Goal: Information Seeking & Learning: Compare options

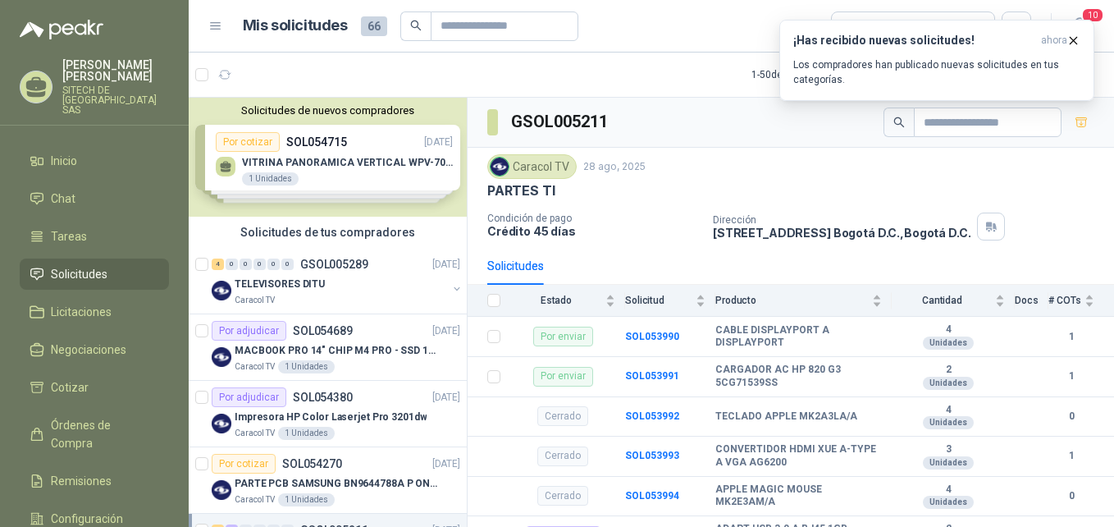
scroll to position [702, 0]
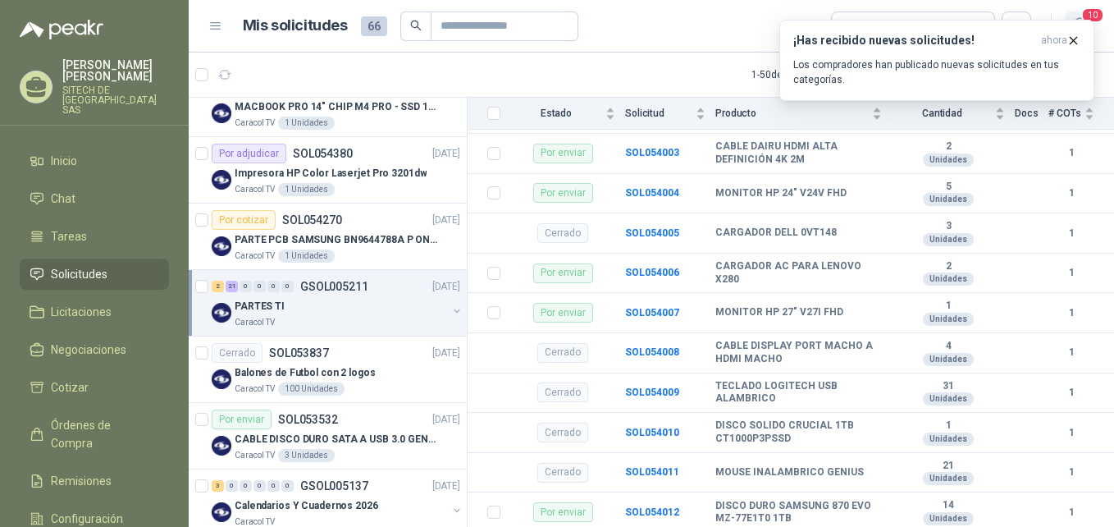
click at [1083, 17] on span "10" at bounding box center [1092, 15] width 23 height 16
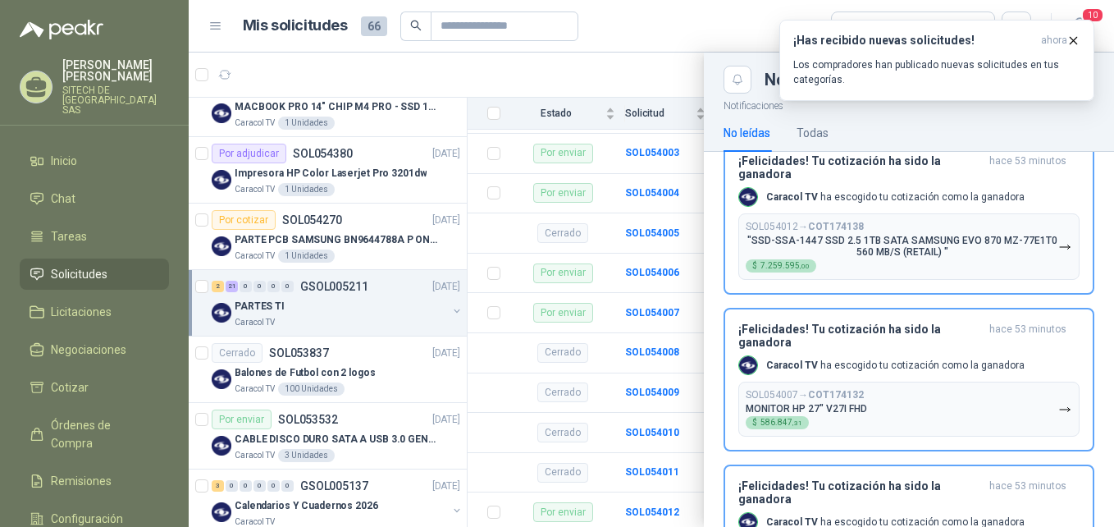
scroll to position [0, 0]
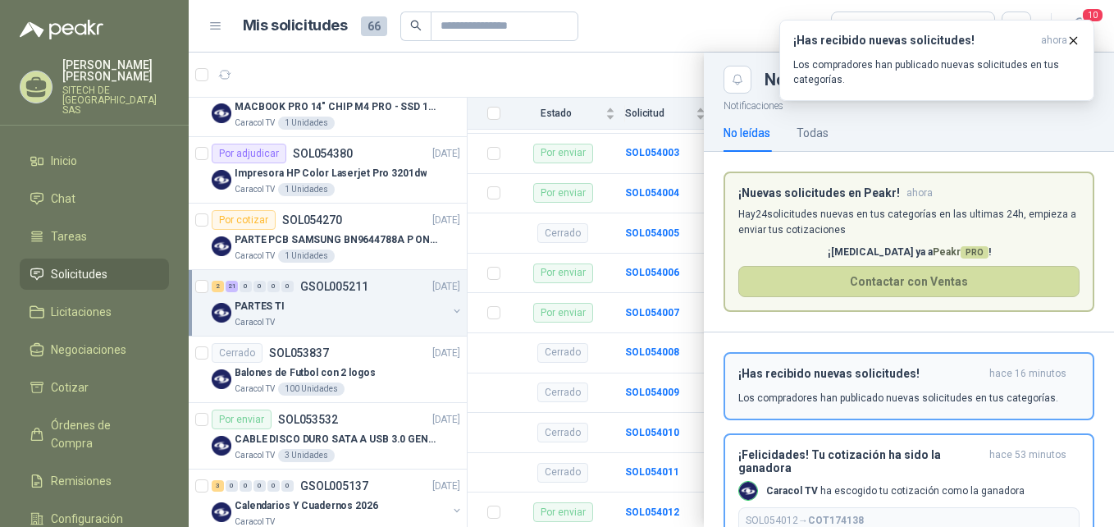
click at [835, 386] on div "¡Has recibido nuevas solicitudes! hace 16 minutos Los compradores han publicado…" at bounding box center [908, 386] width 341 height 39
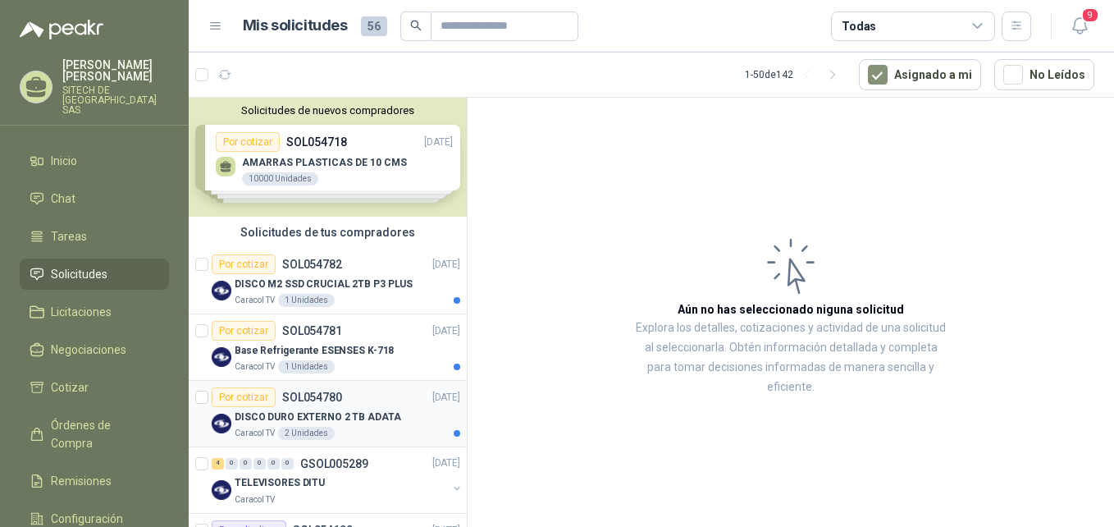
click at [345, 414] on p "DISCO DURO EXTERNO 2 TB ADATA" at bounding box center [318, 417] width 167 height 16
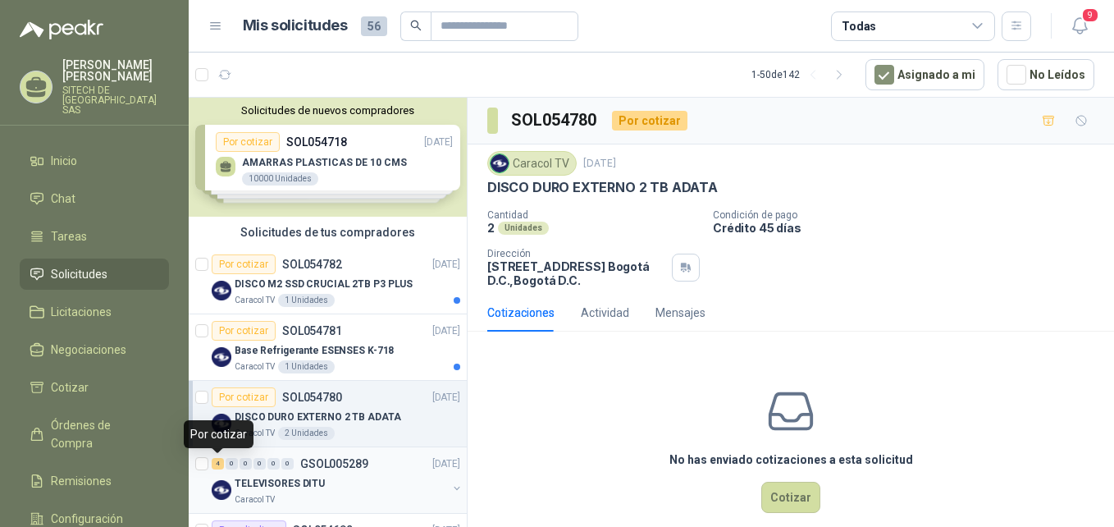
click at [218, 465] on div "4" at bounding box center [218, 463] width 12 height 11
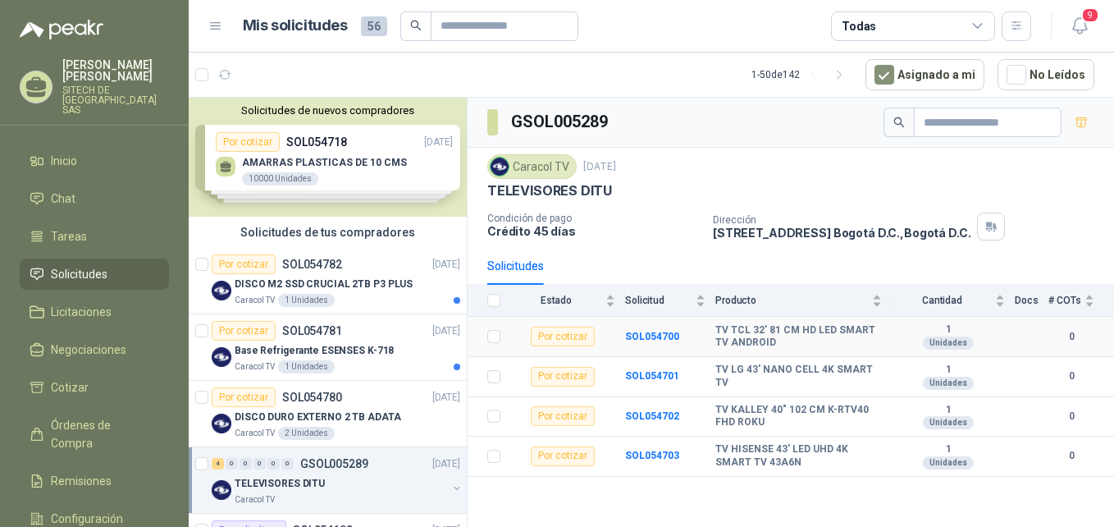
click at [715, 335] on b "TV TCL 32' 81 CM HD LED SMART TV ANDROID" at bounding box center [798, 336] width 167 height 25
drag, startPoint x: 716, startPoint y: 331, endPoint x: 770, endPoint y: 341, distance: 54.9
click at [770, 341] on b "TV TCL 32' 81 CM HD LED SMART TV ANDROID" at bounding box center [798, 336] width 167 height 25
click at [715, 334] on b "TV TCL 32' 81 CM HD LED SMART TV ANDROID" at bounding box center [798, 336] width 167 height 25
drag, startPoint x: 715, startPoint y: 334, endPoint x: 762, endPoint y: 349, distance: 49.0
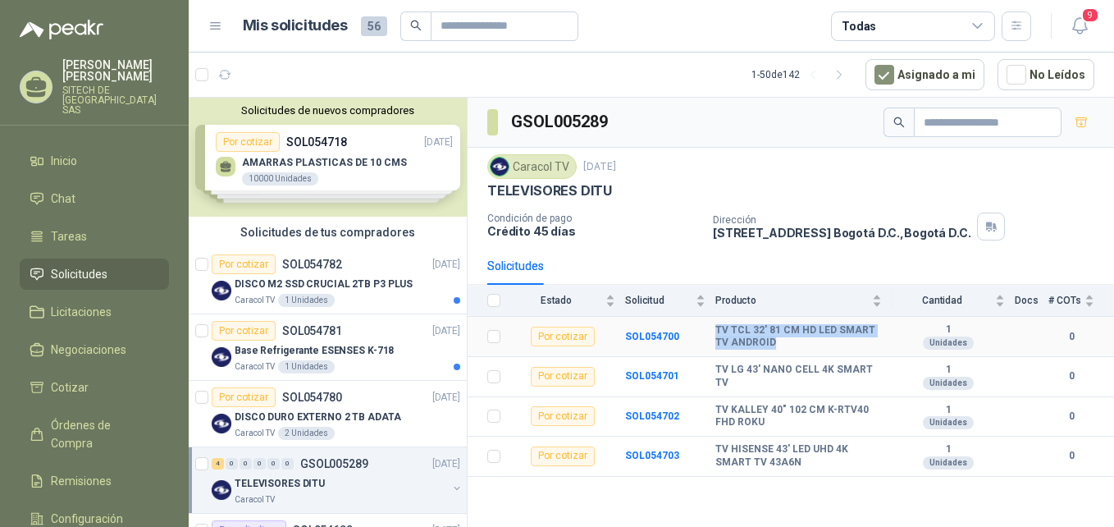
click at [762, 349] on b "TV TCL 32' 81 CM HD LED SMART TV ANDROID" at bounding box center [798, 336] width 167 height 25
copy b "TV TCL 32' 81 CM HD LED SMART TV ANDROID"
click at [742, 373] on b "TV LG 43' NANO CELL 4K SMART TV" at bounding box center [798, 375] width 167 height 25
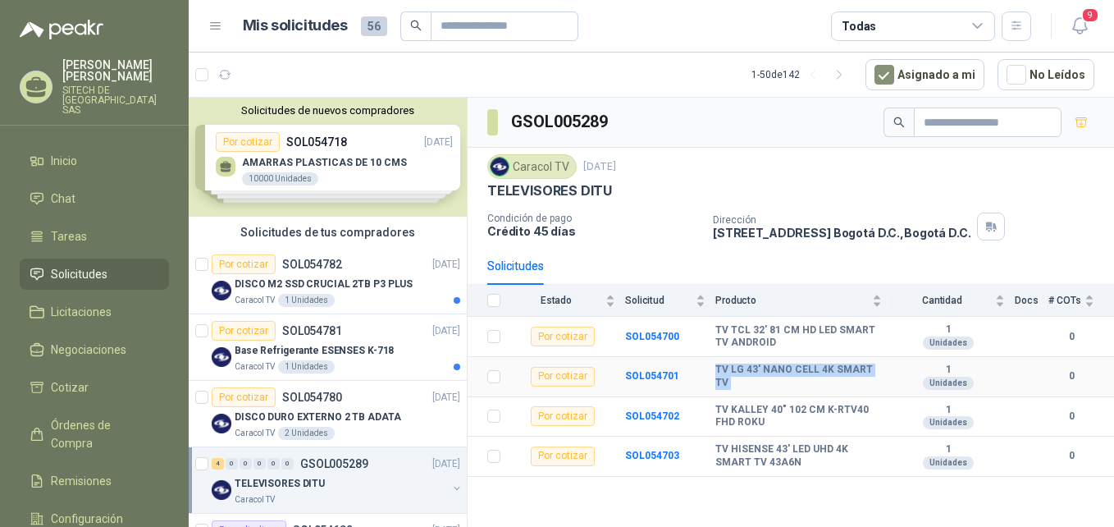
click at [742, 373] on b "TV LG 43' NANO CELL 4K SMART TV" at bounding box center [798, 375] width 167 height 25
copy b "TV LG 43' NANO CELL 4K SMART TV"
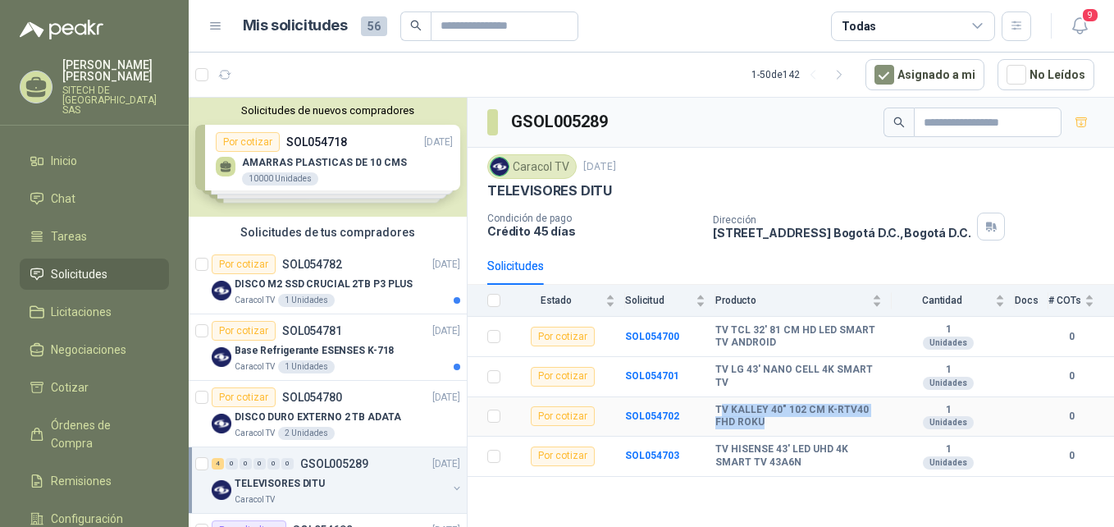
drag, startPoint x: 720, startPoint y: 410, endPoint x: 755, endPoint y: 427, distance: 38.9
click at [755, 427] on b "TV KALLEY 40" 102 CM K-RTV40 FHD ROKU" at bounding box center [798, 416] width 167 height 25
drag, startPoint x: 755, startPoint y: 427, endPoint x: 727, endPoint y: 416, distance: 29.9
click at [727, 416] on b "TV KALLEY 40" 102 CM K-RTV40 FHD ROKU" at bounding box center [798, 416] width 167 height 25
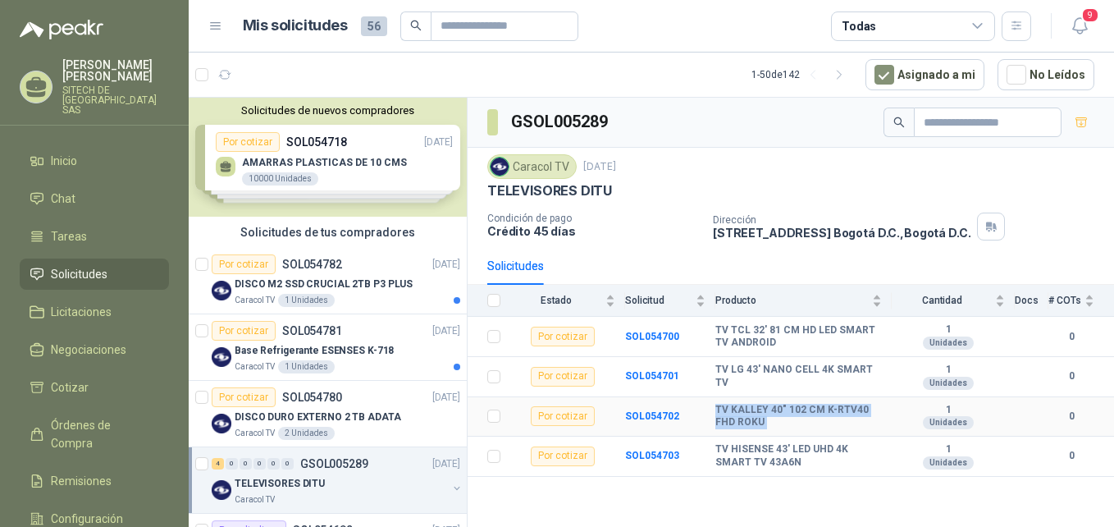
click at [727, 416] on b "TV KALLEY 40" 102 CM K-RTV40 FHD ROKU" at bounding box center [798, 416] width 167 height 25
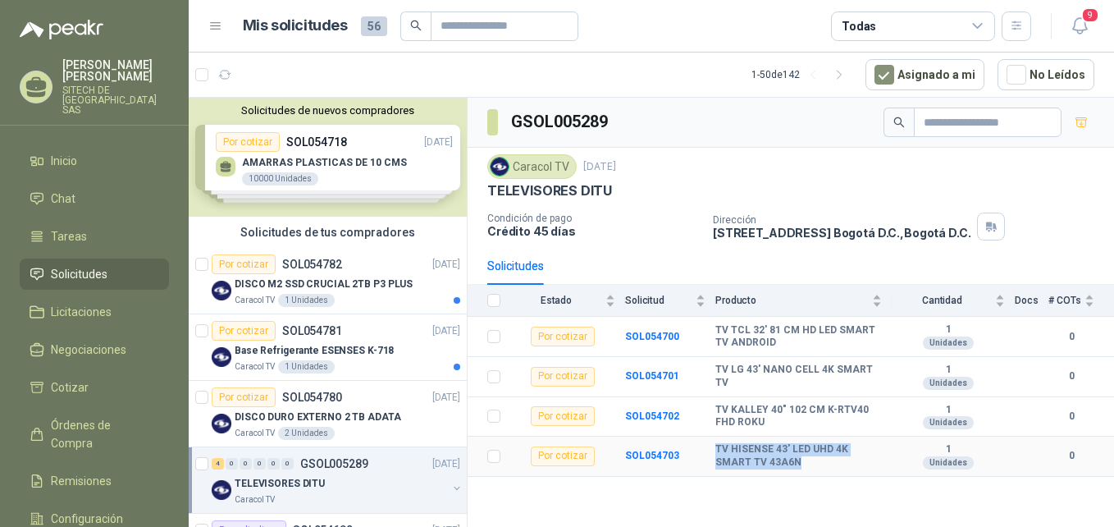
drag, startPoint x: 717, startPoint y: 450, endPoint x: 778, endPoint y: 459, distance: 61.3
click at [778, 459] on b "TV HISENSE 43' LED UHD 4K SMART TV 43A6N" at bounding box center [798, 455] width 167 height 25
copy b "TV HISENSE 43' LED UHD 4K SMART TV 43A6N"
click at [360, 408] on div "DISCO DURO EXTERNO 2 TB ADATA" at bounding box center [348, 417] width 226 height 20
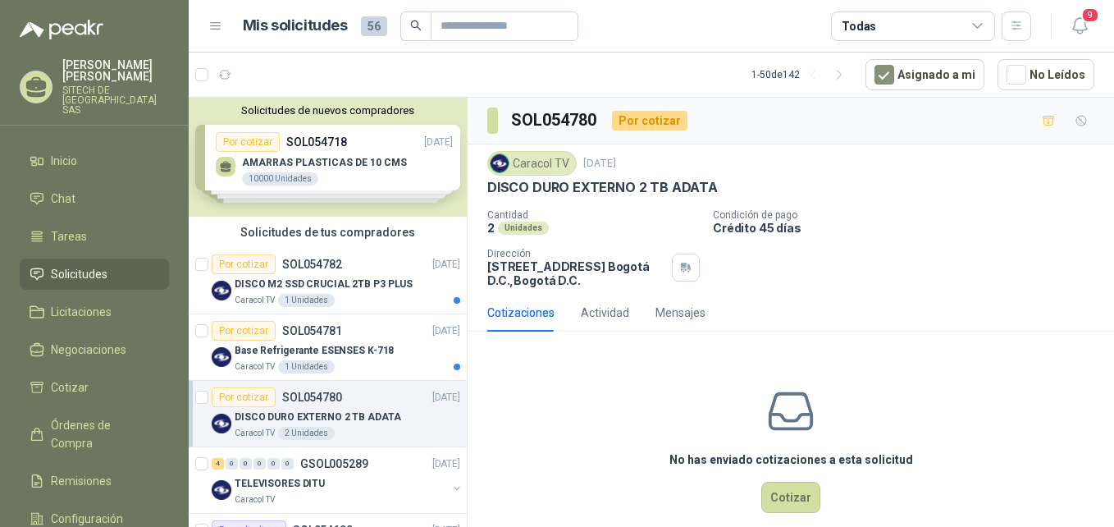
click at [641, 185] on p "DISCO DURO EXTERNO 2 TB ADATA" at bounding box center [602, 187] width 231 height 17
copy p "DISCO DURO EXTERNO 2 TB ADATA"
click at [363, 350] on p "Base Refrigerante ESENSES K-718" at bounding box center [314, 351] width 159 height 16
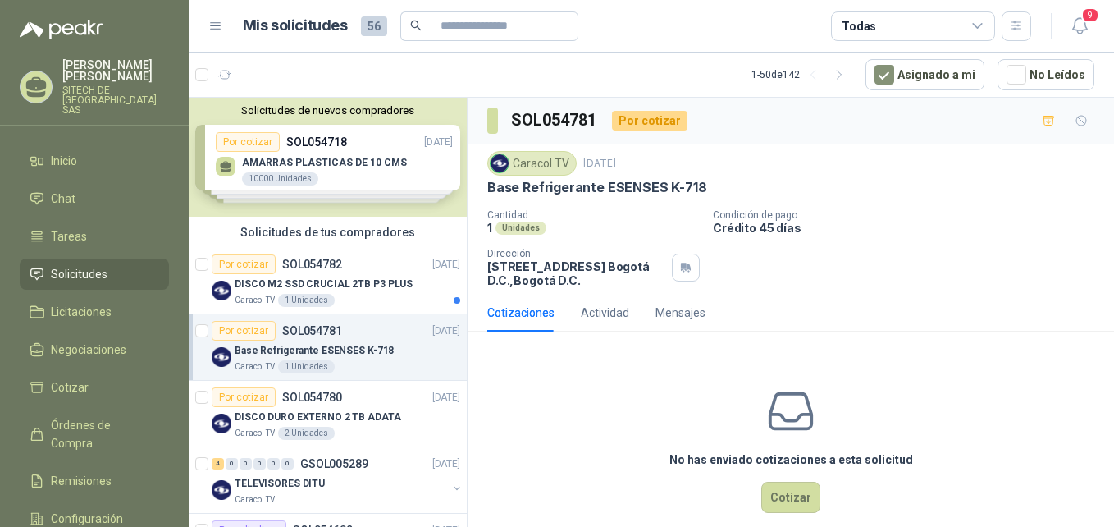
click at [567, 188] on p "Base Refrigerante ESENSES K-718" at bounding box center [596, 187] width 219 height 17
copy p "Base Refrigerante ESENSES K-718"
click at [360, 291] on p "DISCO M2 SSD CRUCIAL 2TB P3 PLUS" at bounding box center [324, 285] width 178 height 16
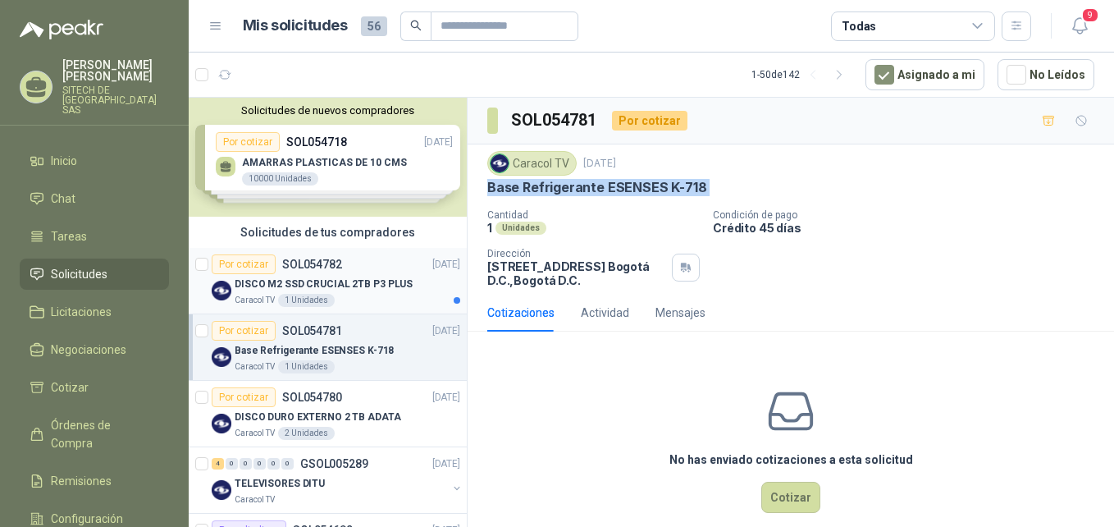
click at [360, 291] on p "DISCO M2 SSD CRUCIAL 2TB P3 PLUS" at bounding box center [324, 285] width 178 height 16
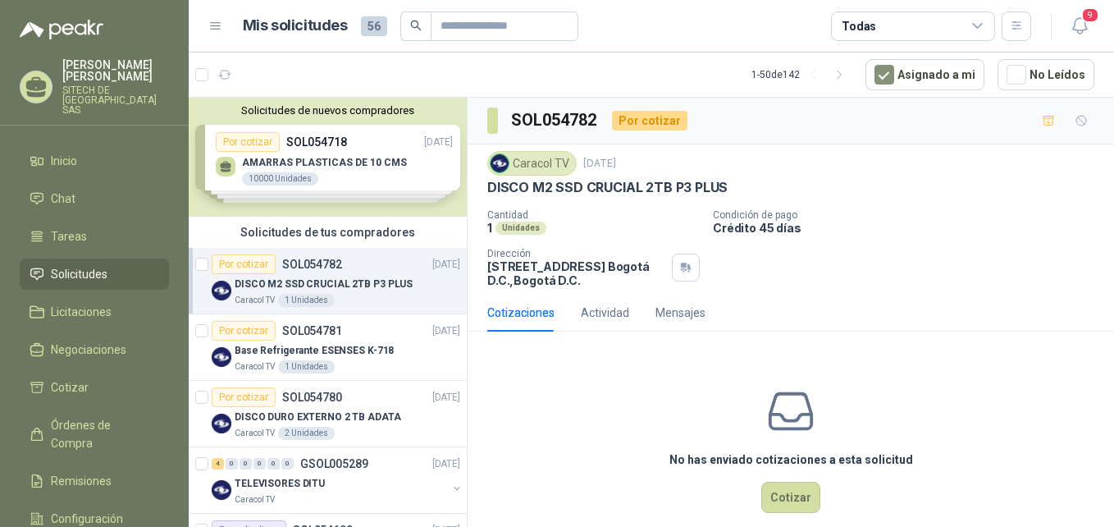
click at [586, 185] on p "DISCO M2 SSD CRUCIAL 2TB P3 PLUS" at bounding box center [607, 187] width 240 height 17
copy p "DISCO M2 SSD CRUCIAL 2TB P3 PLUS"
click at [1077, 35] on icon "button" at bounding box center [1080, 26] width 21 height 21
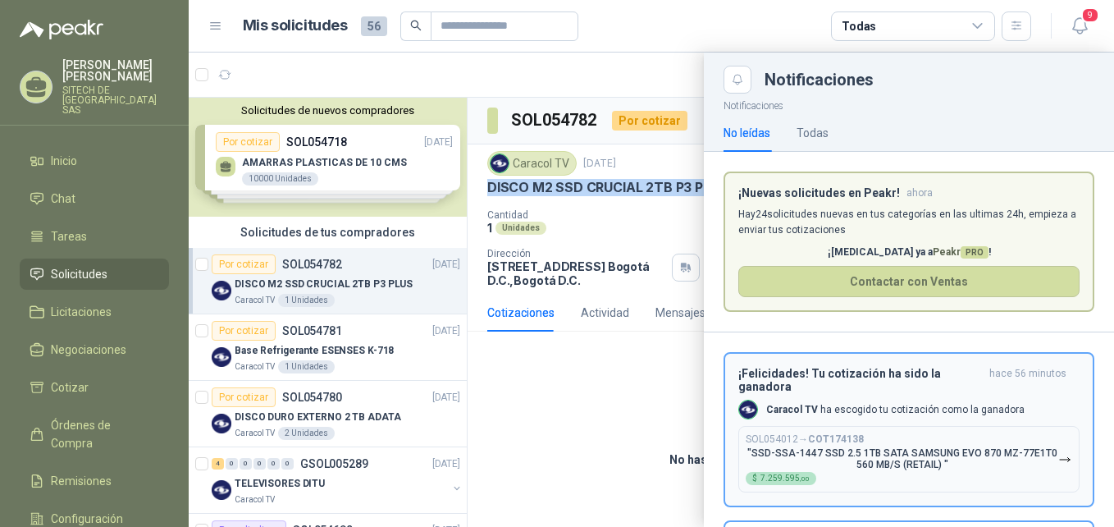
click at [852, 419] on div "Caracol TV ha escogido tu cotización como la ganadora" at bounding box center [881, 410] width 286 height 20
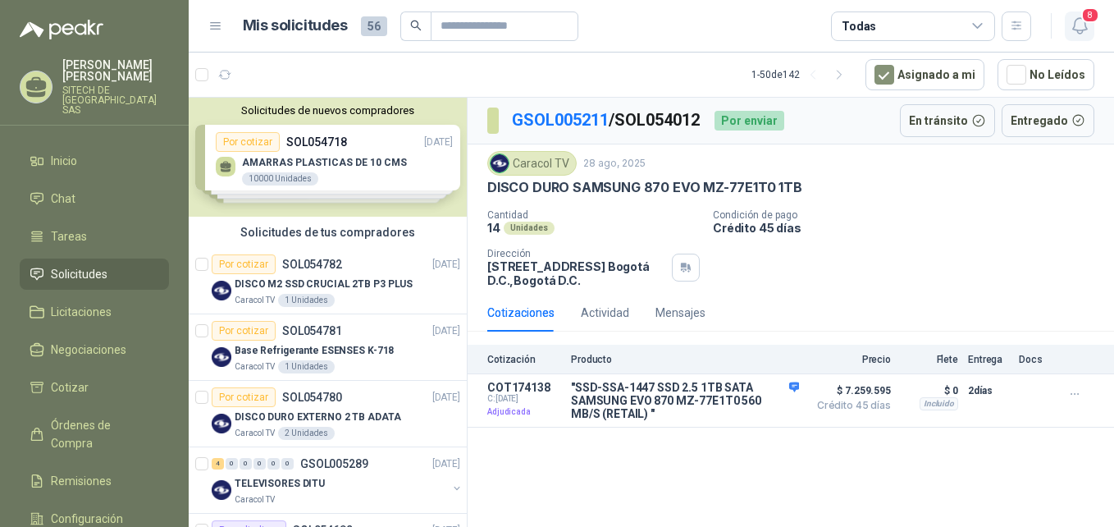
click at [1084, 30] on icon "button" at bounding box center [1079, 26] width 14 height 16
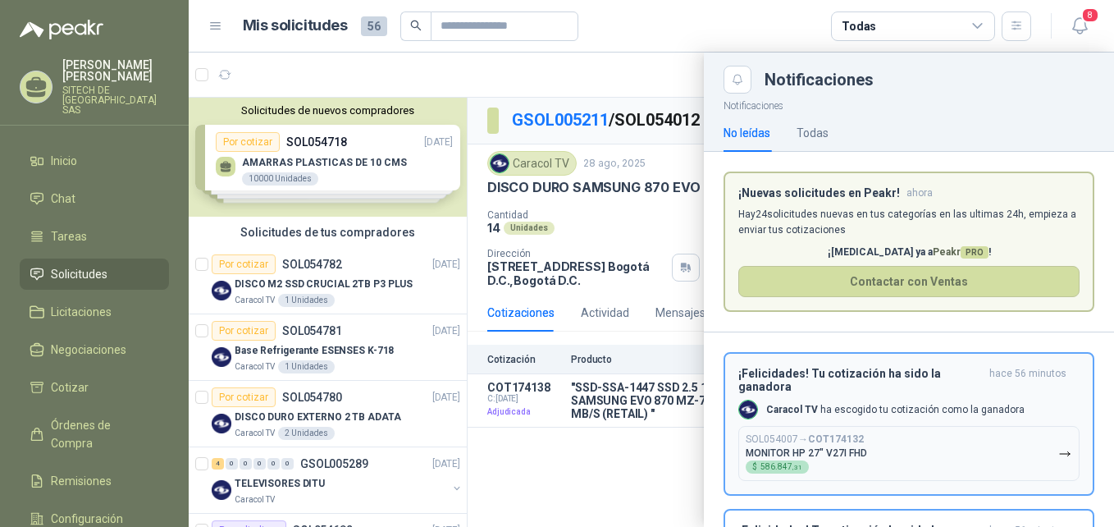
click at [860, 381] on h3 "¡Felicidades! Tu cotización ha sido la ganadora" at bounding box center [860, 380] width 245 height 26
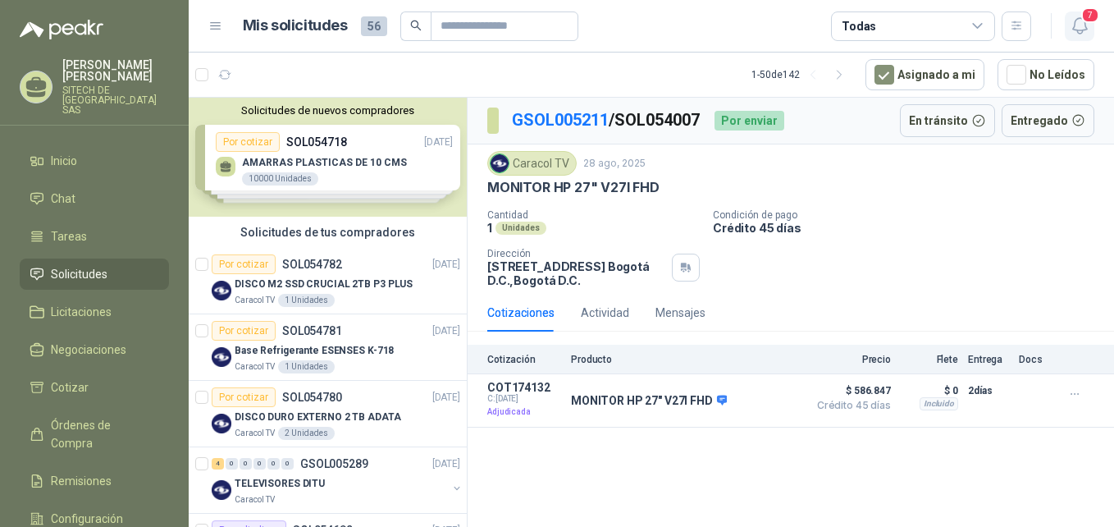
click at [1084, 21] on span "7" at bounding box center [1090, 15] width 18 height 16
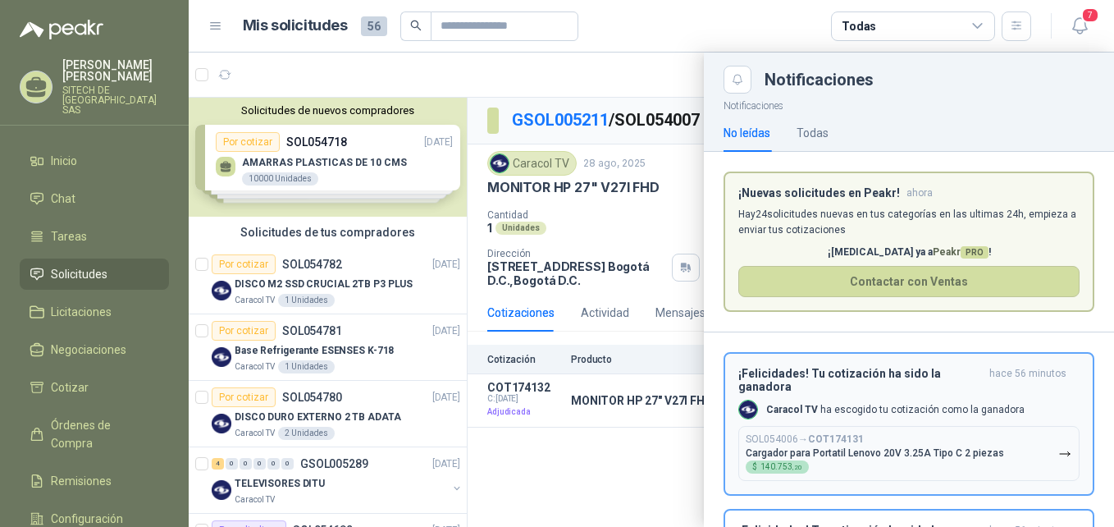
click at [880, 400] on div "¡Felicidades! Tu cotización ha sido la ganadora hace 56 minutos Caracol TV ha e…" at bounding box center [908, 424] width 341 height 114
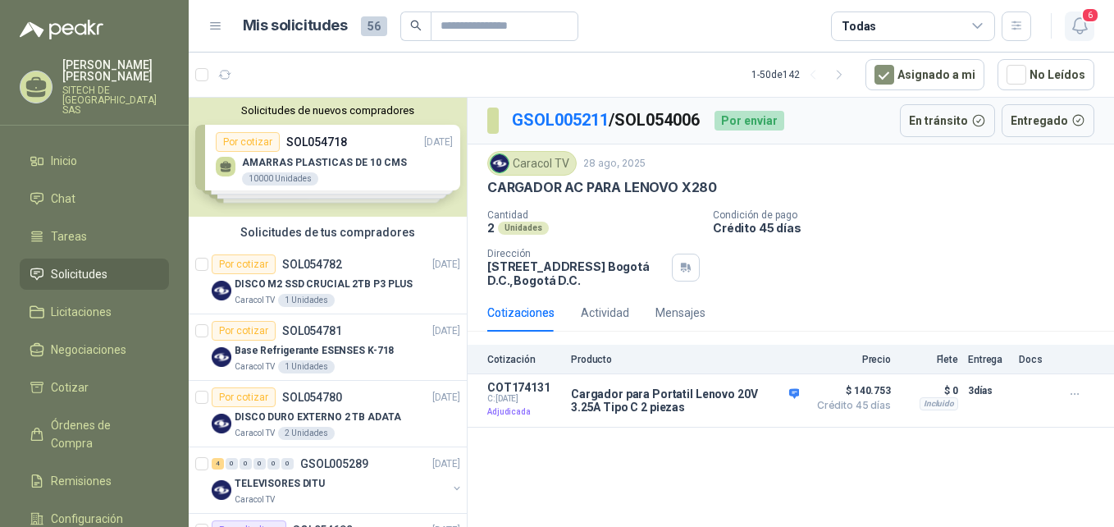
click at [1081, 23] on icon "button" at bounding box center [1080, 26] width 21 height 21
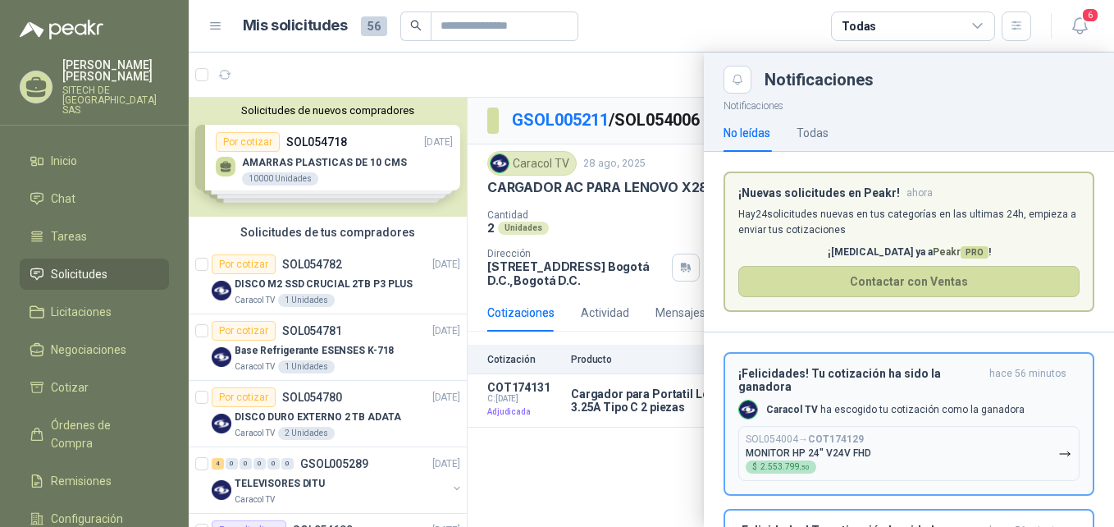
click at [792, 424] on div "¡Felicidades! Tu cotización ha sido la ganadora hace 56 minutos Caracol TV ha e…" at bounding box center [908, 424] width 341 height 114
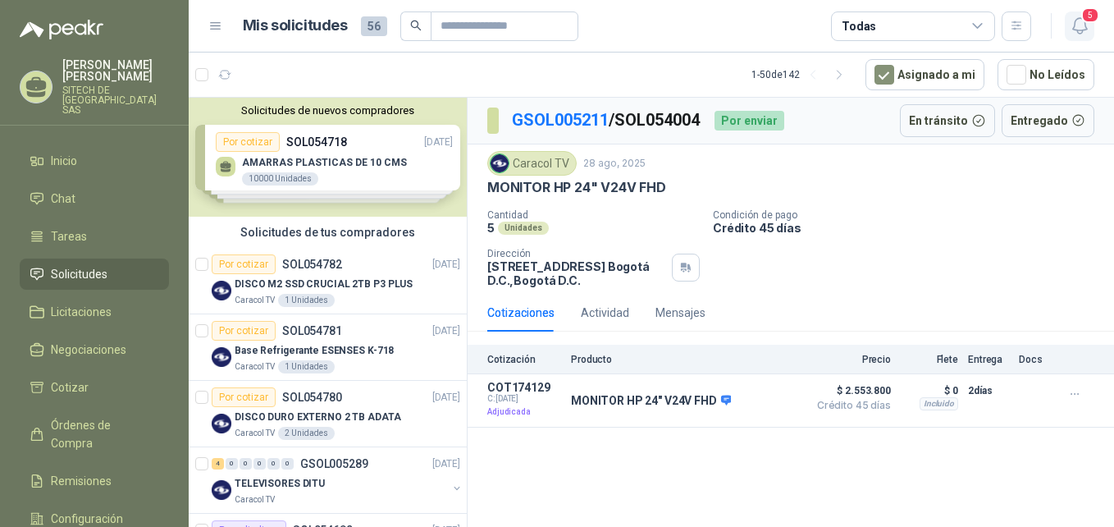
click at [1072, 34] on icon "button" at bounding box center [1080, 26] width 21 height 21
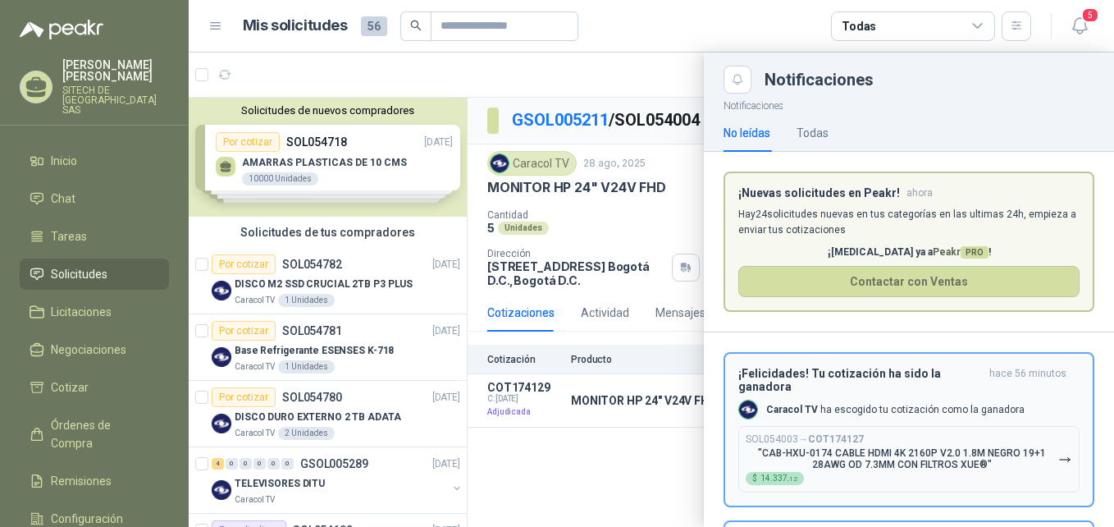
click at [767, 440] on p "SOL054003 → COT174127" at bounding box center [805, 439] width 118 height 12
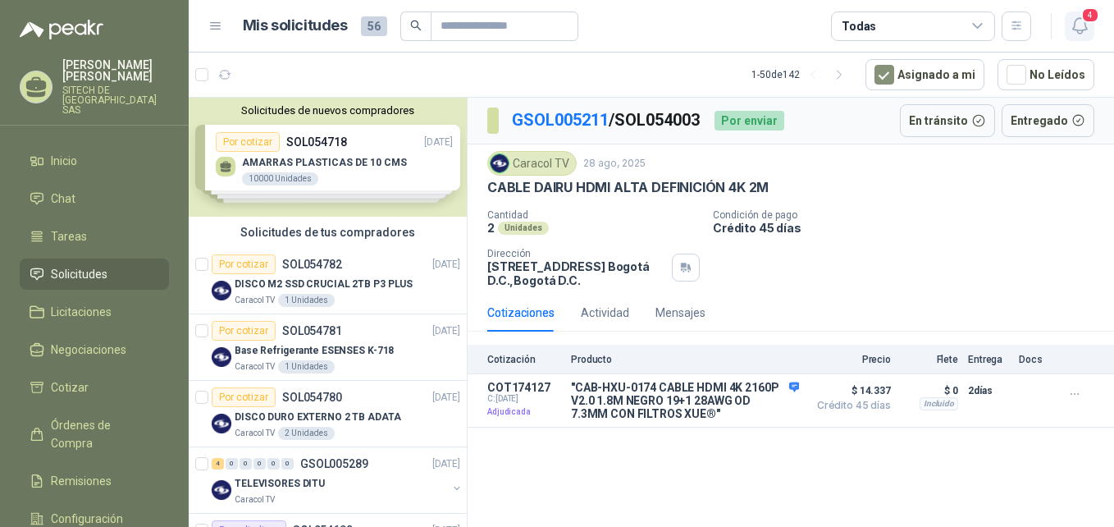
click at [1075, 26] on icon "button" at bounding box center [1079, 26] width 14 height 16
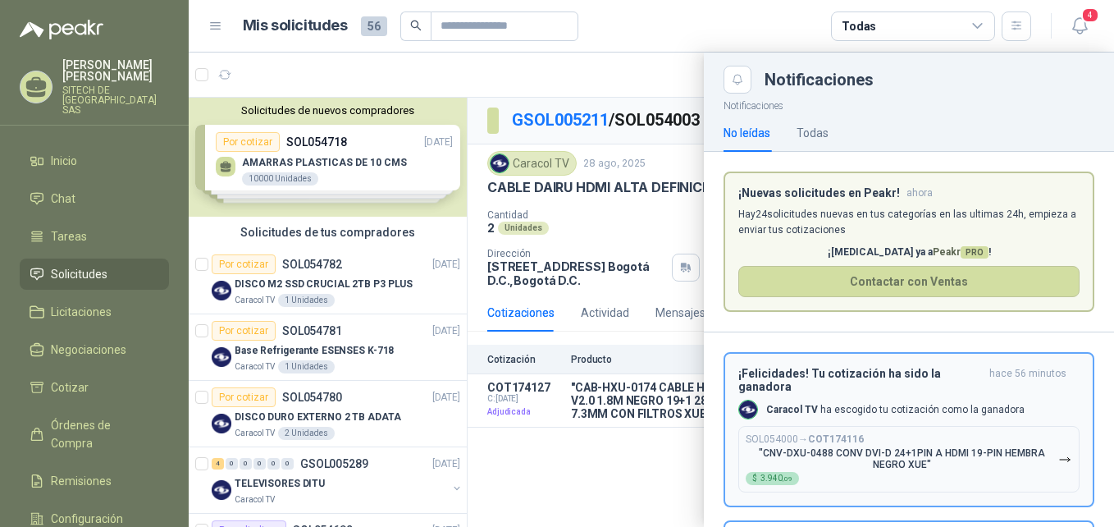
click at [886, 385] on h3 "¡Felicidades! Tu cotización ha sido la ganadora" at bounding box center [860, 380] width 245 height 26
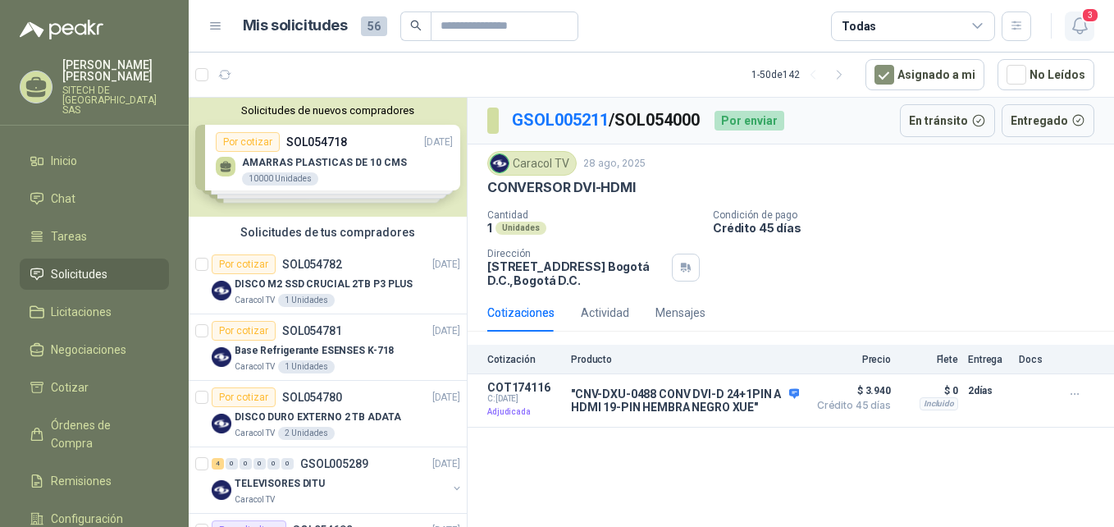
click at [1076, 22] on icon "button" at bounding box center [1080, 26] width 21 height 21
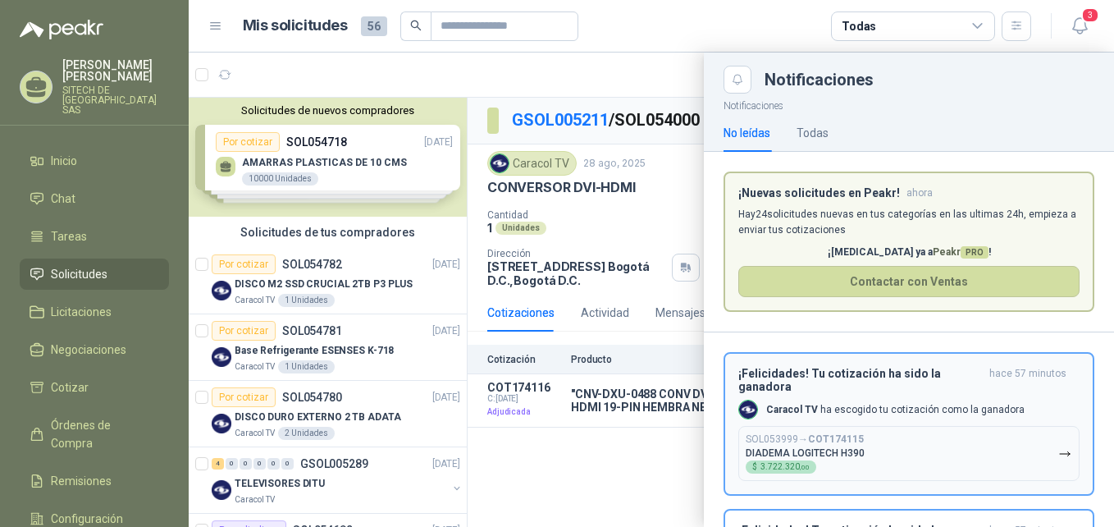
click at [886, 382] on h3 "¡Felicidades! Tu cotización ha sido la ganadora" at bounding box center [860, 380] width 245 height 26
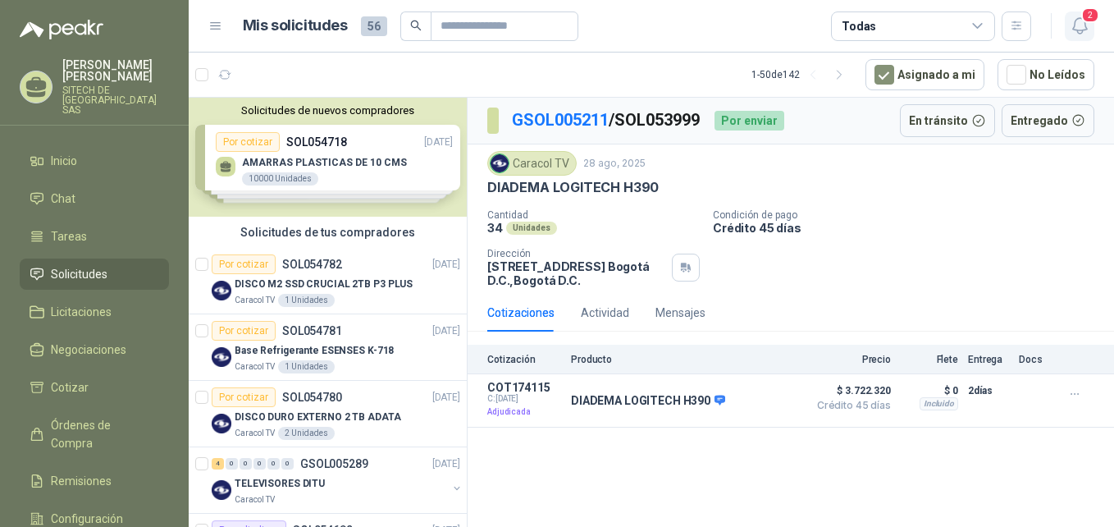
click at [1079, 28] on icon "button" at bounding box center [1080, 26] width 21 height 21
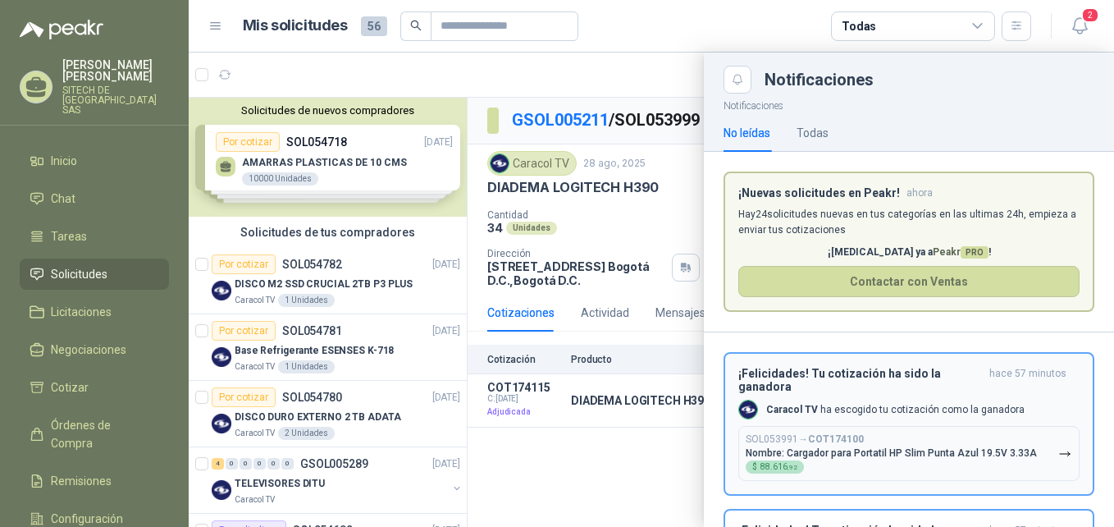
click at [826, 407] on p "Caracol TV ha escogido tu cotización como la ganadora" at bounding box center [895, 410] width 258 height 14
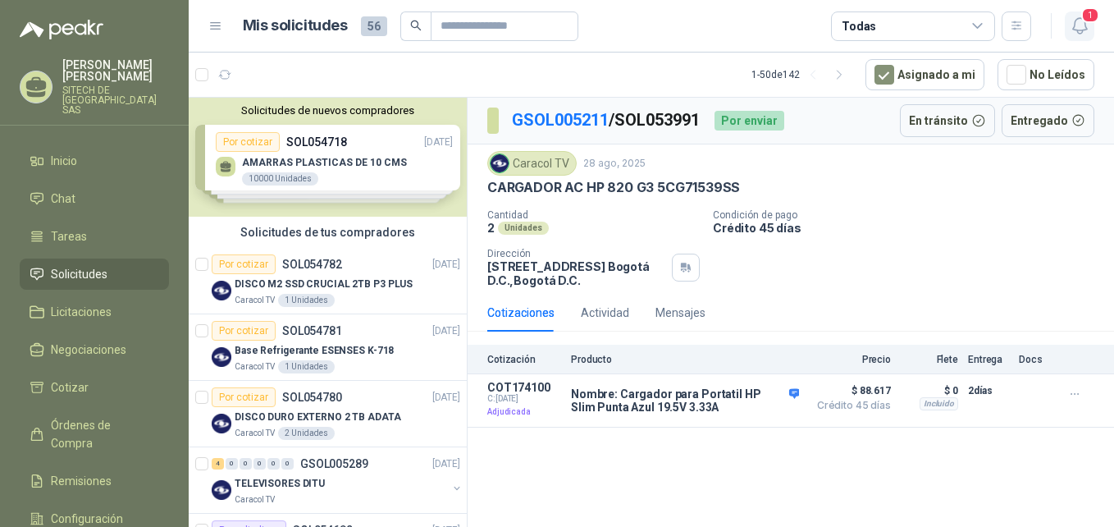
click at [1072, 27] on icon "button" at bounding box center [1080, 26] width 21 height 21
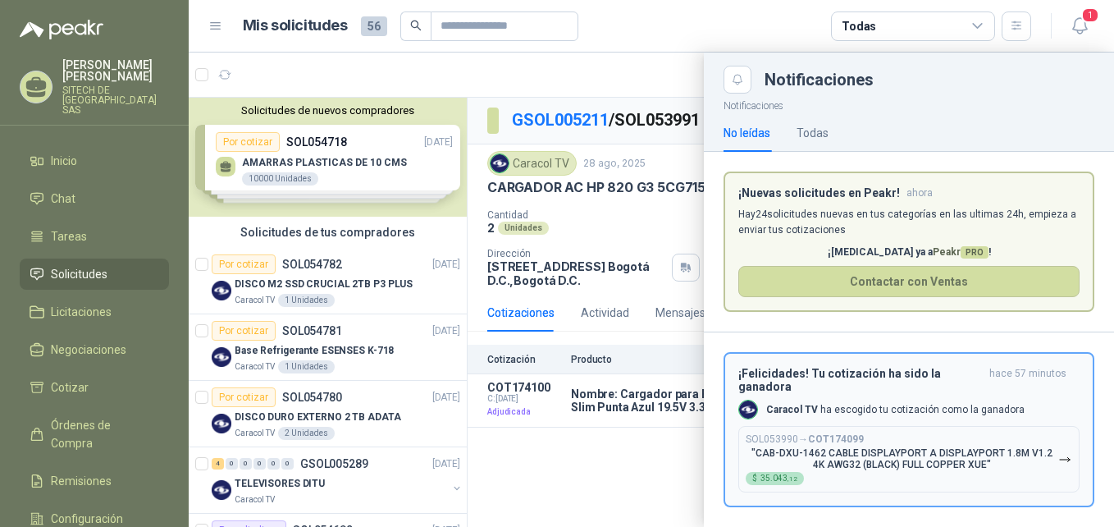
click at [782, 402] on div "Caracol TV ha escogido tu cotización como la ganadora" at bounding box center [881, 410] width 286 height 20
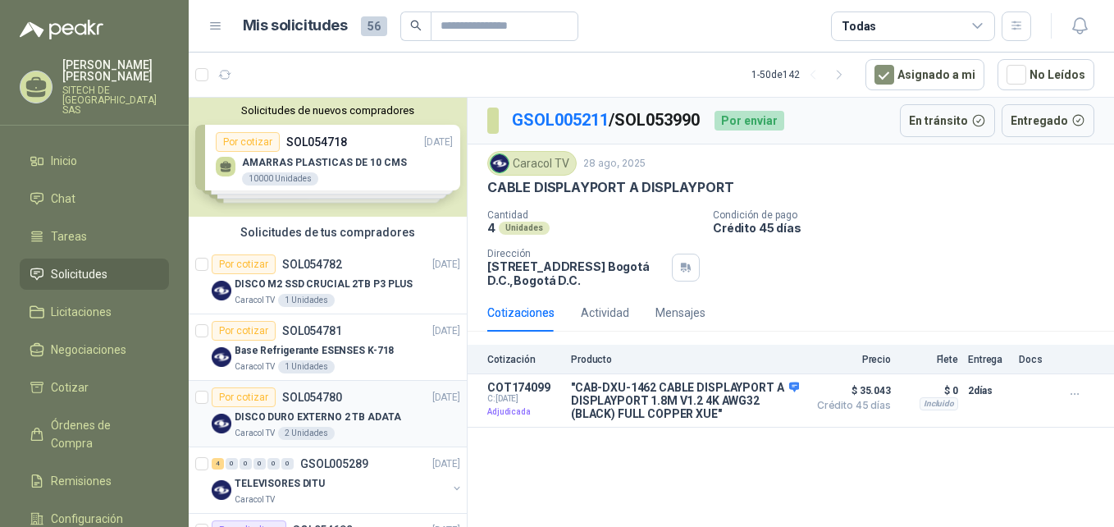
click at [252, 416] on p "DISCO DURO EXTERNO 2 TB ADATA" at bounding box center [318, 417] width 167 height 16
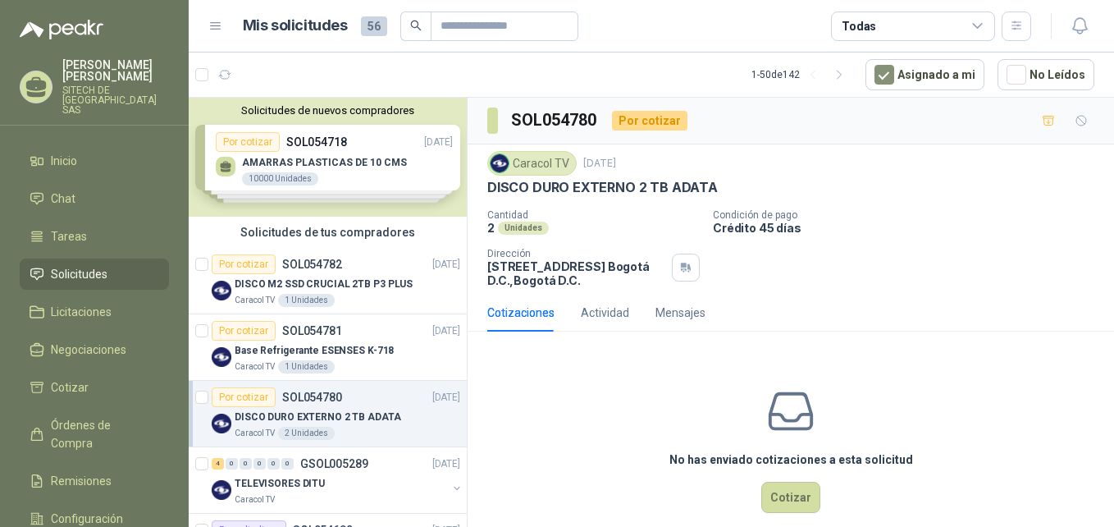
click at [629, 184] on p "DISCO DURO EXTERNO 2 TB ADATA" at bounding box center [602, 187] width 231 height 17
click at [334, 290] on p "DISCO M2 SSD CRUCIAL 2TB P3 PLUS" at bounding box center [324, 285] width 178 height 16
